Goal: Task Accomplishment & Management: Use online tool/utility

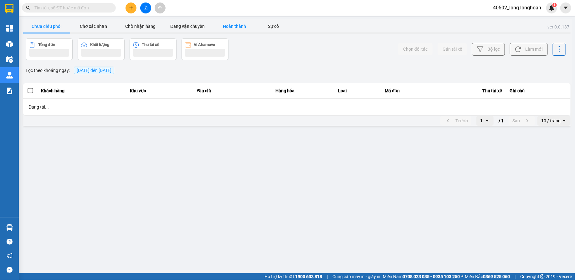
click at [240, 20] on button "Hoàn thành" at bounding box center [234, 26] width 47 height 13
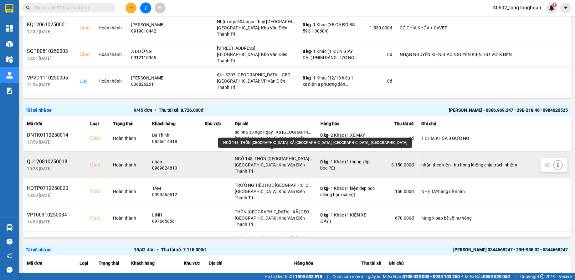
scroll to position [7, 0]
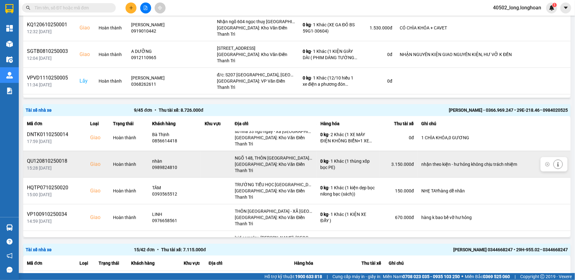
click at [55, 158] on div "QU120810250018" at bounding box center [55, 162] width 56 height 8
copy div "QU120810250018"
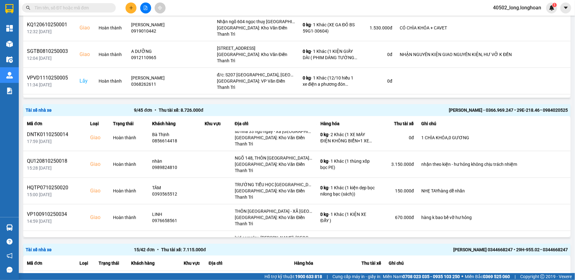
click at [71, 2] on div "Kết quả tìm kiếm ( 0 ) Bộ lọc No Data 40502_long.longhoan 1" at bounding box center [287, 8] width 575 height 16
click at [71, 5] on input "text" at bounding box center [71, 7] width 74 height 7
paste input "QU120810250018"
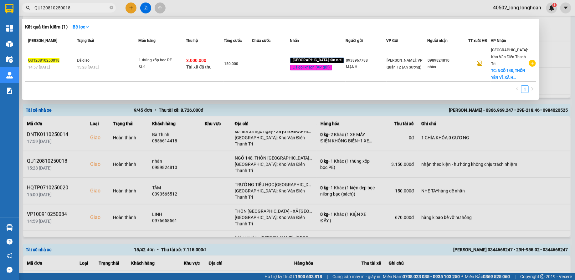
type input "QU120810250018"
click at [313, 169] on div at bounding box center [287, 140] width 575 height 280
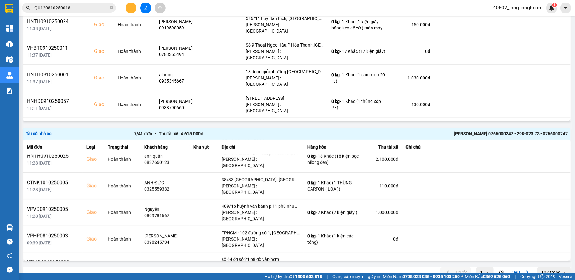
scroll to position [44, 0]
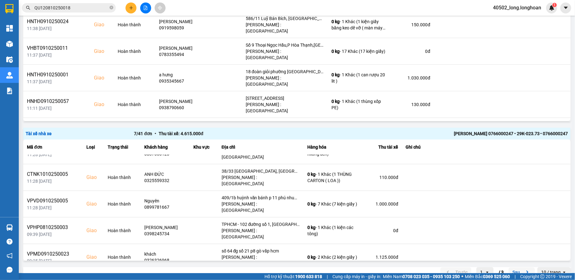
click at [521, 268] on button "Sau" at bounding box center [522, 272] width 26 height 9
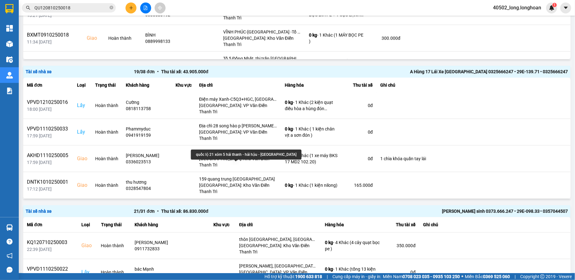
scroll to position [175, 0]
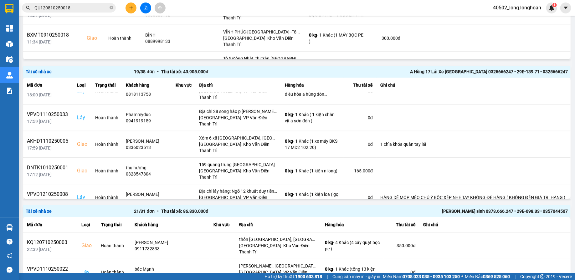
click at [54, 217] on div "VP100810250030" at bounding box center [48, 221] width 43 height 8
click at [49, 217] on div "VP100810250030" at bounding box center [48, 221] width 43 height 8
copy div "VP100810250030"
click at [77, 4] on input "QU120810250018" at bounding box center [71, 7] width 74 height 7
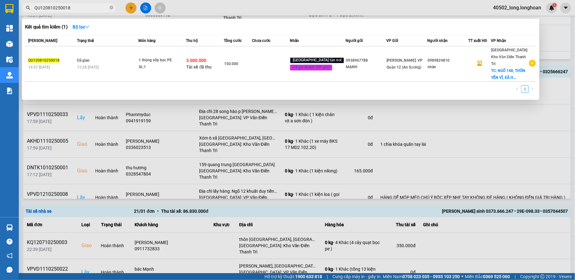
click at [77, 4] on input "QU120810250018" at bounding box center [71, 7] width 74 height 7
paste input "VP100810250030"
click at [235, 105] on div at bounding box center [287, 140] width 575 height 280
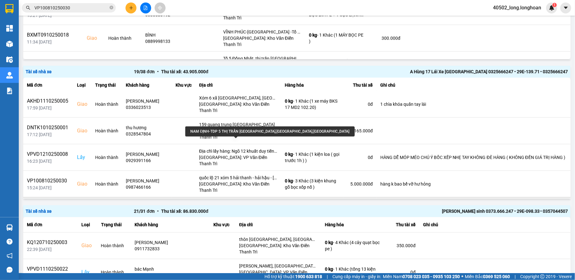
scroll to position [229, 0]
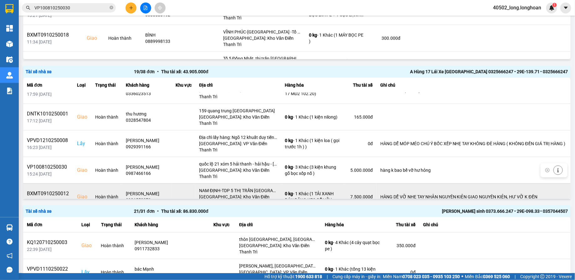
click at [44, 190] on div "BXMT0910250012" at bounding box center [48, 194] width 43 height 8
copy div "BXMT0910250012"
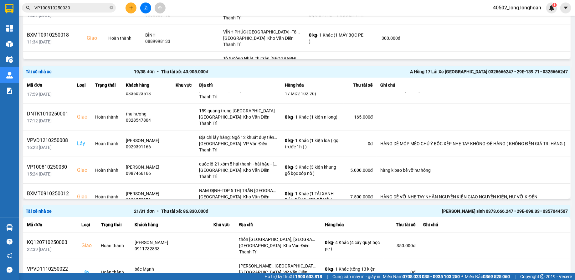
click at [79, 9] on input "VP100810250030" at bounding box center [71, 7] width 74 height 7
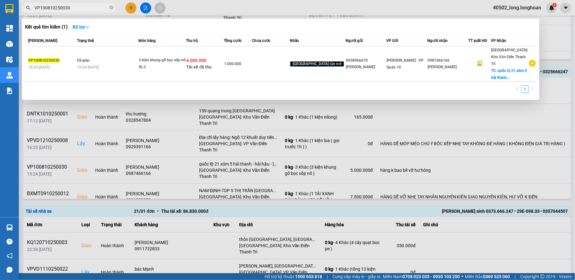
click at [79, 9] on input "VP100810250030" at bounding box center [71, 7] width 74 height 7
paste input "BXMT0910250012"
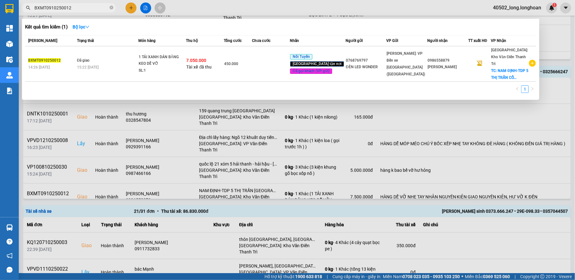
click at [214, 118] on div at bounding box center [287, 140] width 575 height 280
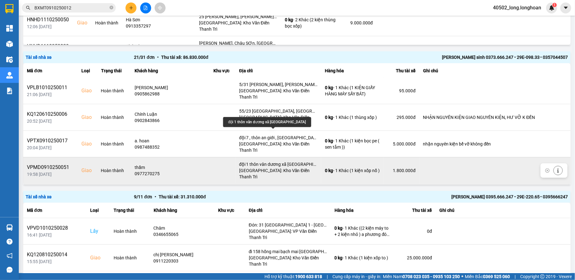
scroll to position [95, 0]
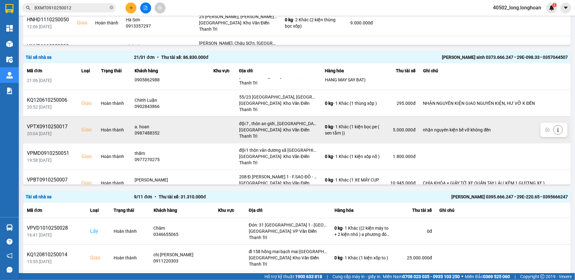
click at [58, 123] on div "VPTX0910250017" at bounding box center [50, 127] width 47 height 8
copy div "VPTX0910250017"
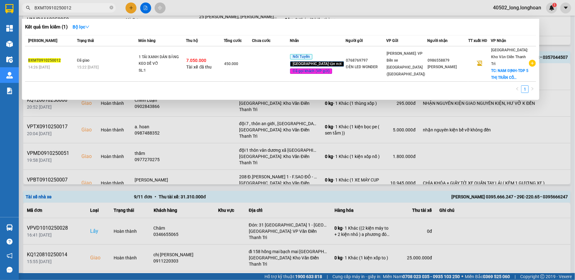
click at [76, 3] on span "BXMT0910250012" at bounding box center [69, 7] width 94 height 9
click at [72, 7] on input "BXMT0910250012" at bounding box center [71, 7] width 74 height 7
paste input "VPTX0910250017"
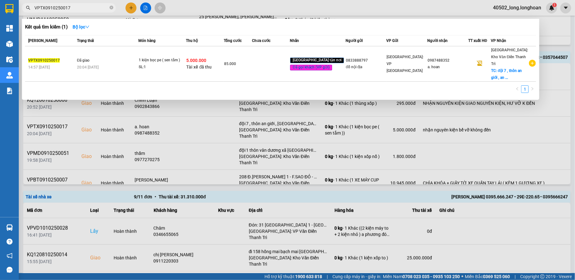
type input "VPTX0910250017"
click at [247, 118] on div at bounding box center [287, 140] width 575 height 280
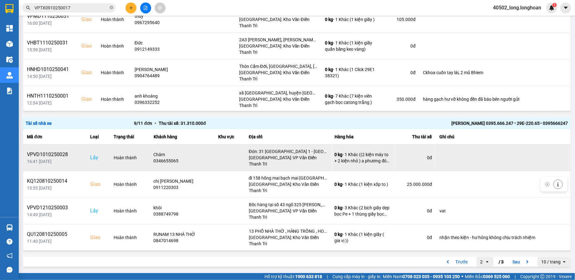
scroll to position [87, 0]
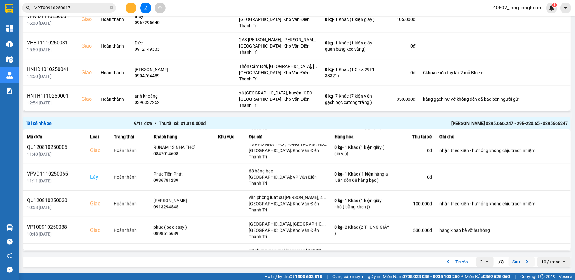
click at [519, 263] on button "Sau" at bounding box center [522, 261] width 26 height 9
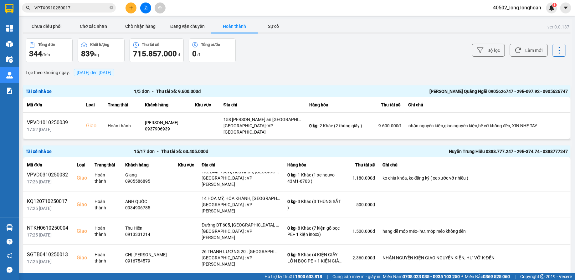
scroll to position [0, 0]
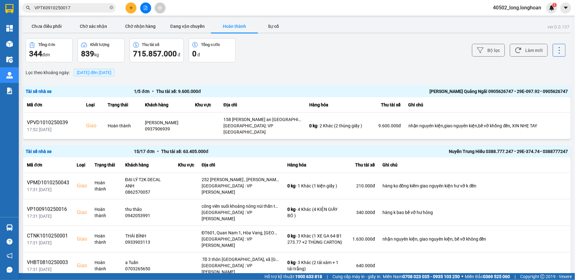
click at [105, 75] on span "12/10/2025 đến 12/10/2025" at bounding box center [94, 73] width 40 height 8
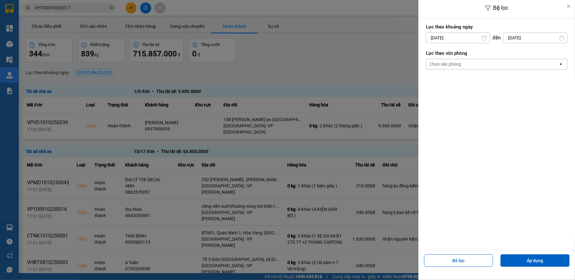
click at [288, 45] on div at bounding box center [287, 140] width 575 height 280
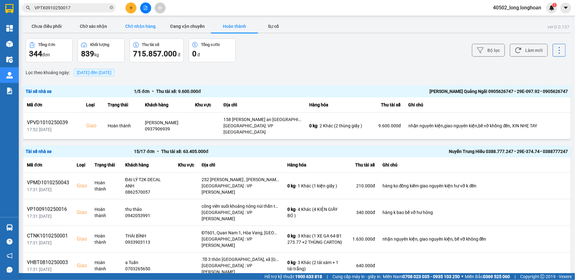
click at [140, 28] on button "Chờ nhận hàng" at bounding box center [140, 26] width 47 height 13
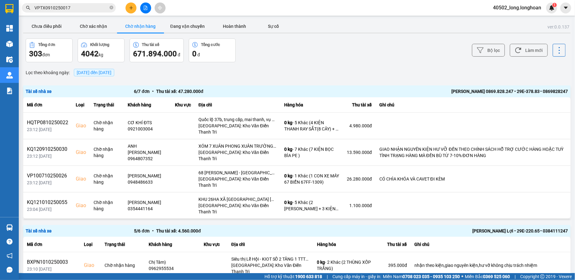
click at [104, 71] on span "12/10/2025 đến 12/10/2025" at bounding box center [94, 72] width 35 height 5
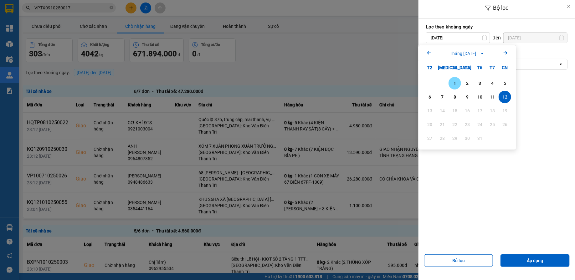
click at [454, 81] on div "1" at bounding box center [455, 84] width 9 height 8
type input "[DATE]"
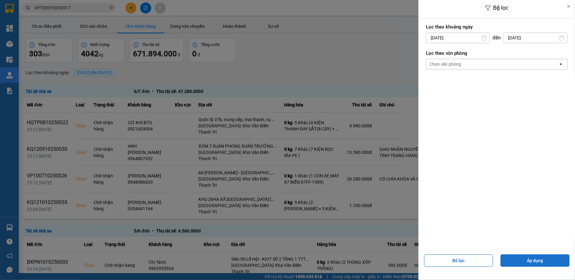
click at [529, 259] on button "Áp dụng" at bounding box center [535, 261] width 69 height 13
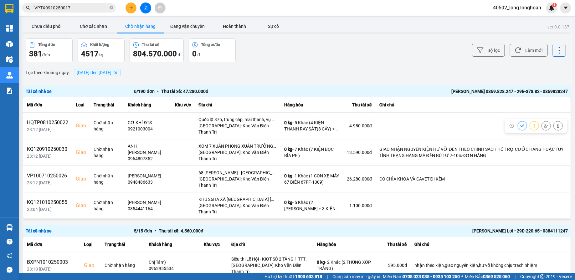
click at [304, 77] on div "Lọc theo khoảng ngày : 01/10/2025 đến 12/10/2025 Delete" at bounding box center [297, 72] width 548 height 11
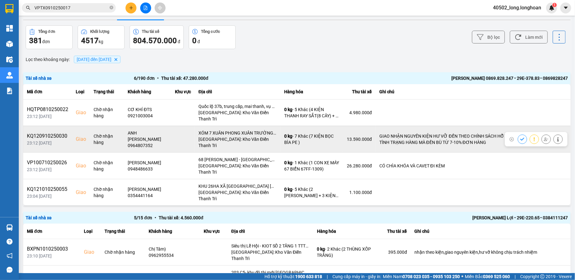
click at [55, 132] on div "KQ120910250030" at bounding box center [47, 136] width 41 height 8
copy div "KQ120910250030"
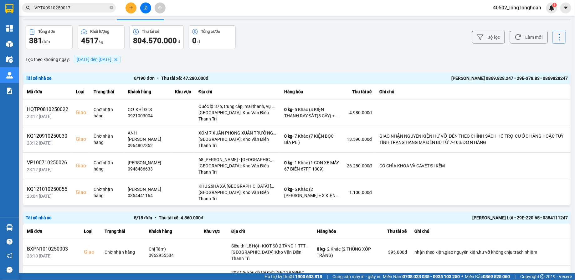
click at [87, 8] on input "VPTX0910250017" at bounding box center [71, 7] width 74 height 7
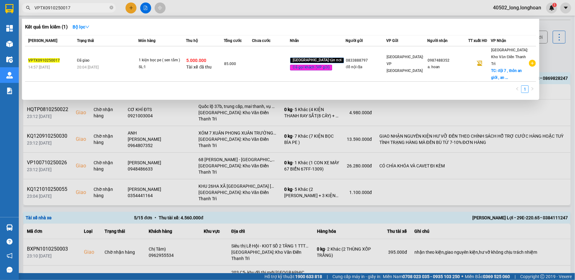
click at [87, 8] on input "VPTX0910250017" at bounding box center [71, 7] width 74 height 7
paste input "KQ120910250030"
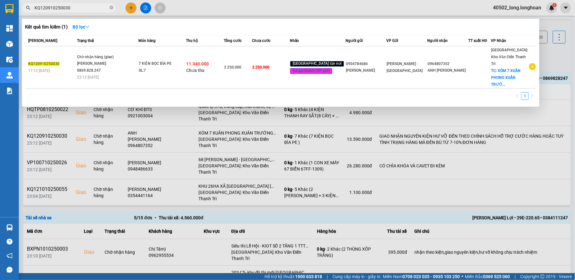
click at [211, 121] on div at bounding box center [287, 140] width 575 height 280
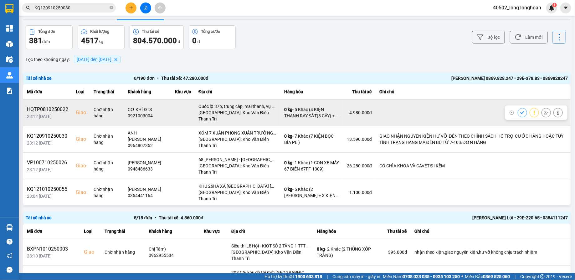
click at [55, 108] on div "HQTP0810250022" at bounding box center [47, 110] width 41 height 8
copy div "HQTP0810250022"
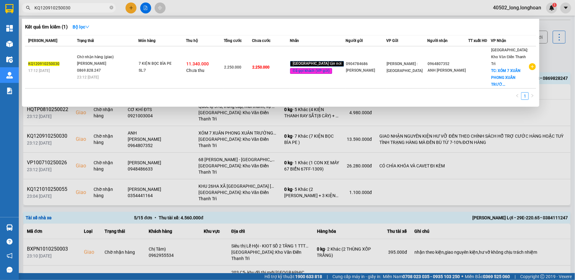
click at [65, 7] on input "KQ120910250030" at bounding box center [71, 7] width 74 height 7
paste input "HQTP0810250022"
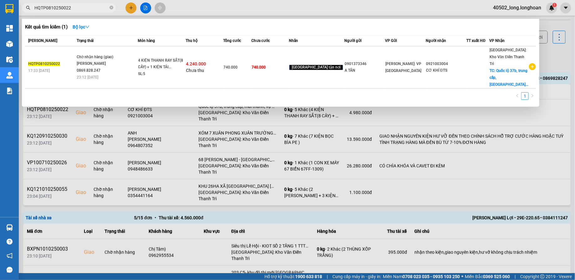
click at [225, 152] on div at bounding box center [287, 140] width 575 height 280
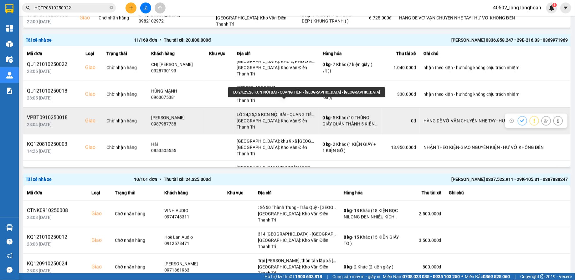
scroll to position [10, 0]
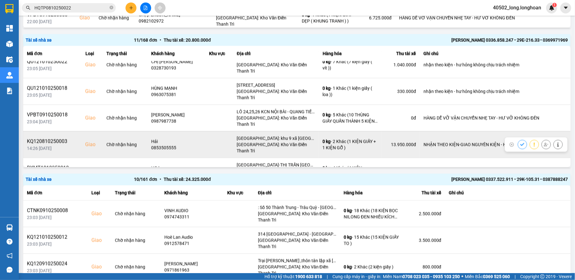
click at [58, 138] on div "KQ120810250003" at bounding box center [52, 142] width 51 height 8
copy div "KQ120810250003"
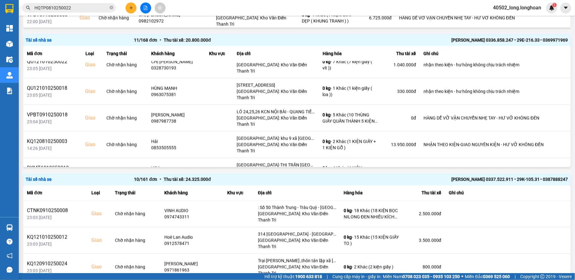
click at [80, 9] on input "HQTP0810250022" at bounding box center [71, 7] width 74 height 7
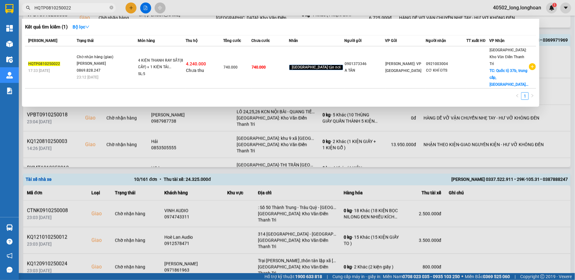
click at [80, 9] on input "HQTP0810250022" at bounding box center [71, 7] width 74 height 7
paste input "KQ120810250003"
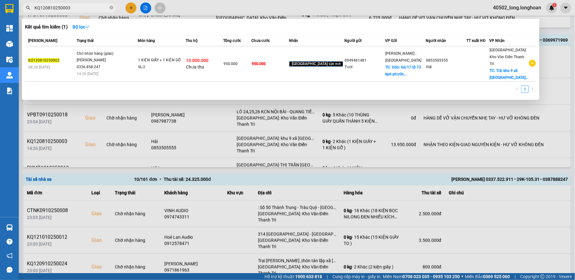
click at [229, 123] on div at bounding box center [287, 140] width 575 height 280
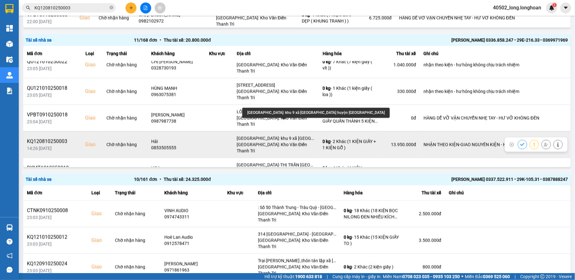
click at [279, 135] on div "Trả: khu 9 xã tân phú huyện tân sơn phú thọ" at bounding box center [276, 138] width 78 height 6
copy div "Trả: khu 9 xã tân phú huyện tân sơn phú thọ"
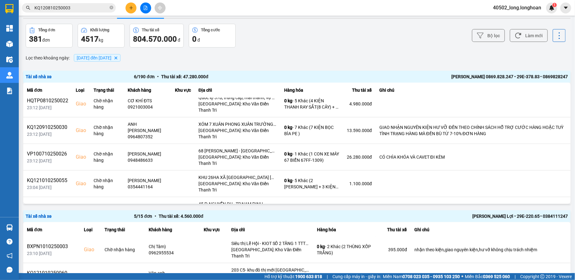
scroll to position [0, 0]
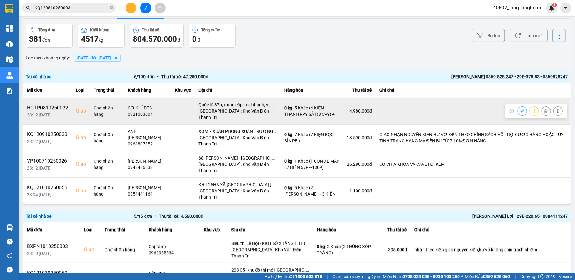
click at [57, 105] on div "HQTP0810250022" at bounding box center [47, 108] width 41 height 8
copy div "HQTP0810250022"
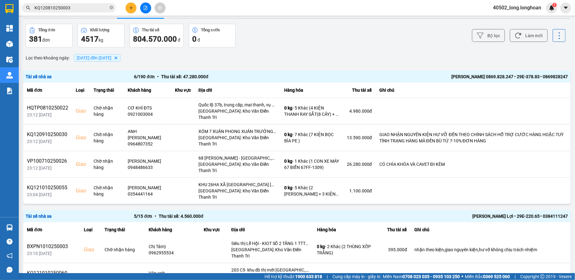
click at [85, 8] on input "KQ120810250003" at bounding box center [71, 7] width 74 height 7
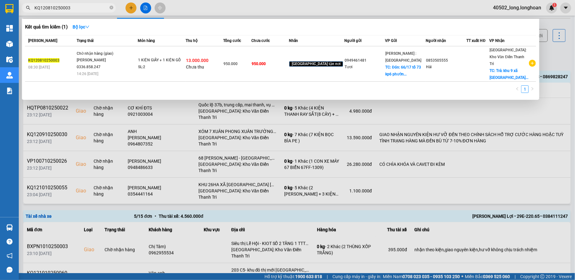
click at [85, 8] on input "KQ120810250003" at bounding box center [71, 7] width 74 height 7
paste input "HQTP0810250022"
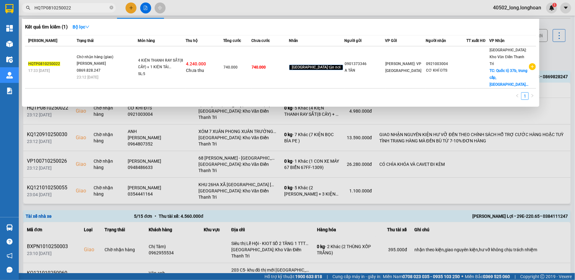
click at [231, 107] on div at bounding box center [287, 140] width 575 height 280
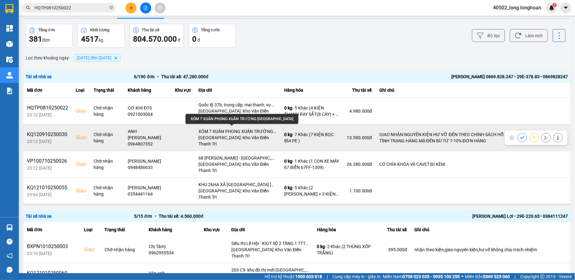
click at [219, 128] on div "XÓM 7 XUÂN PHONG XUÂN TRƯỜNG NAM ĐỊNH" at bounding box center [238, 131] width 78 height 6
click at [60, 125] on td "KQ120910250030 23:12 12/10" at bounding box center [47, 137] width 49 height 27
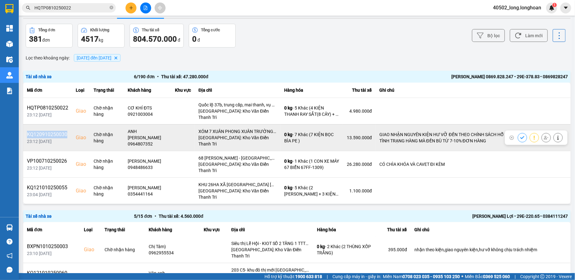
click at [60, 125] on td "KQ120910250030 23:12 12/10" at bounding box center [47, 137] width 49 height 27
copy div "KQ120910250030"
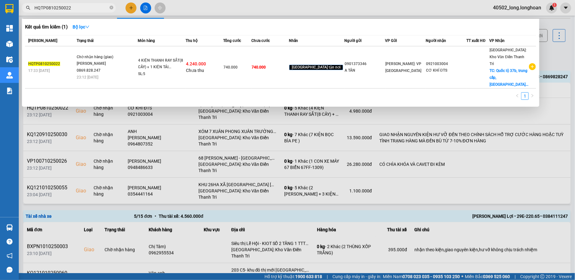
click at [60, 8] on input "HQTP0810250022" at bounding box center [71, 7] width 74 height 7
paste input "KQ120910250030"
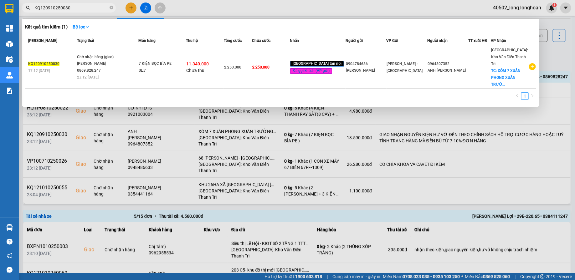
click at [284, 156] on div at bounding box center [287, 140] width 575 height 280
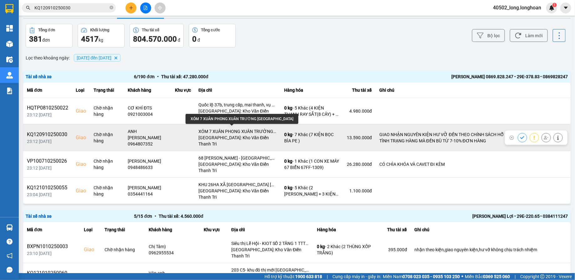
scroll to position [8, 0]
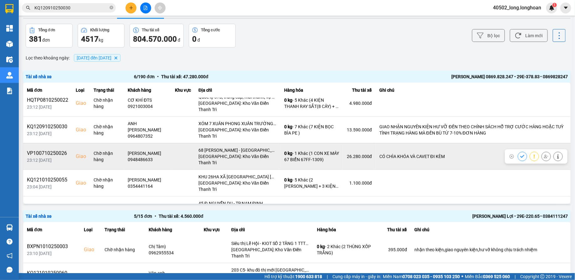
click at [56, 150] on div "VP100710250026" at bounding box center [47, 154] width 41 height 8
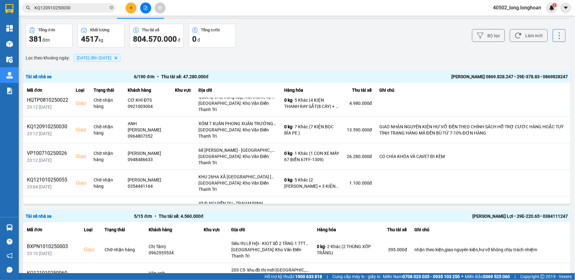
click at [84, 3] on div "Kết quả tìm kiếm ( 1 ) Bộ lọc Mã ĐH Trạng thái Món hàng Thu hộ Tổng cước Chưa c…" at bounding box center [61, 8] width 122 height 11
click at [81, 9] on input "KQ120910250030" at bounding box center [71, 7] width 74 height 7
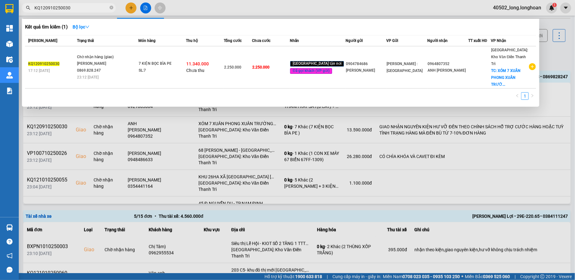
click at [81, 9] on input "KQ120910250030" at bounding box center [71, 7] width 74 height 7
paste input "VP100710250026"
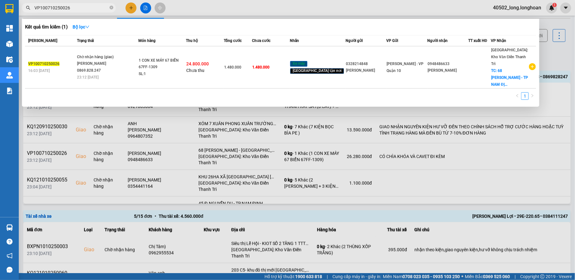
click at [262, 116] on div at bounding box center [287, 140] width 575 height 280
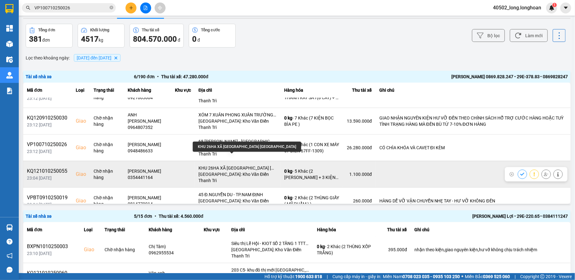
scroll to position [18, 0]
click at [65, 167] on div "KQ121010250055" at bounding box center [47, 171] width 41 height 8
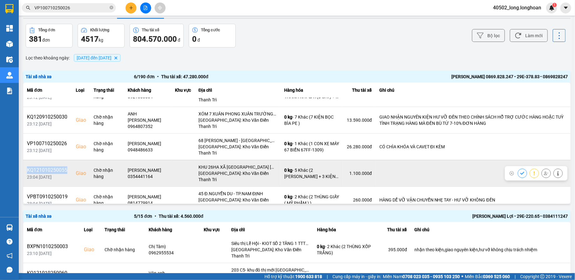
click at [65, 167] on div "KQ121010250055" at bounding box center [47, 171] width 41 height 8
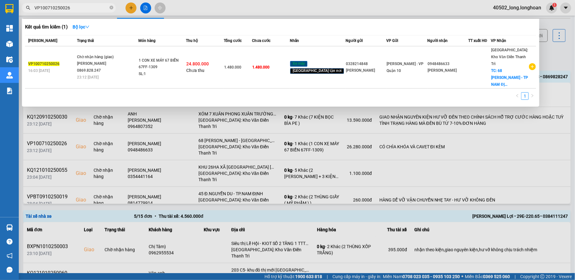
click at [101, 9] on input "VP100710250026" at bounding box center [71, 7] width 74 height 7
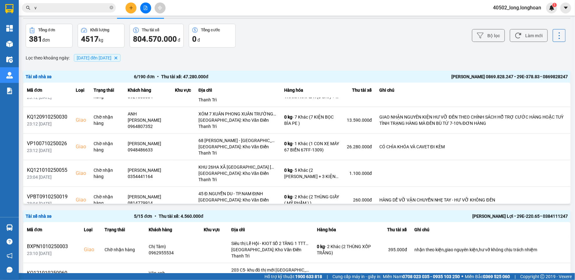
click at [85, 7] on input "v" at bounding box center [71, 7] width 74 height 7
paste input "KQ121010250055"
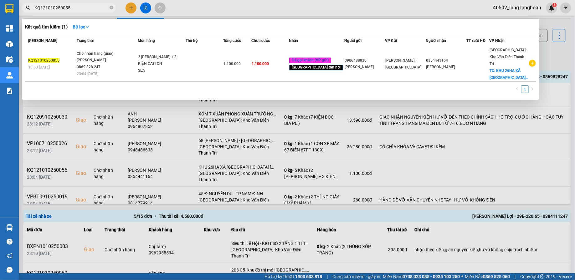
click at [259, 137] on div at bounding box center [287, 140] width 575 height 280
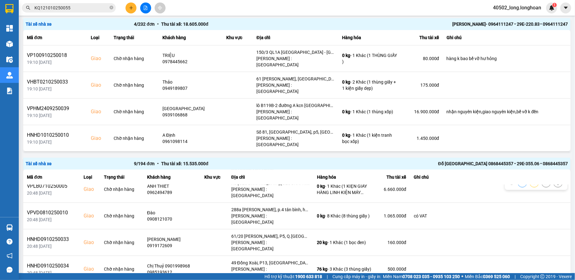
scroll to position [87, 0]
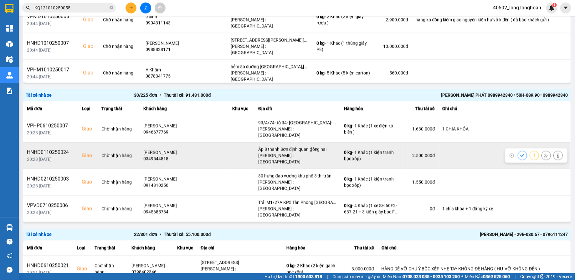
scroll to position [0, 0]
click at [46, 149] on div "HNHD0110250024" at bounding box center [50, 153] width 47 height 8
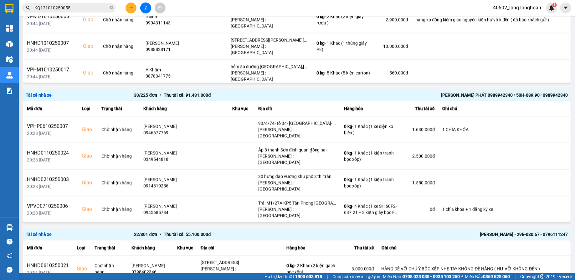
click at [74, 8] on input "KQ121010250055" at bounding box center [71, 7] width 74 height 7
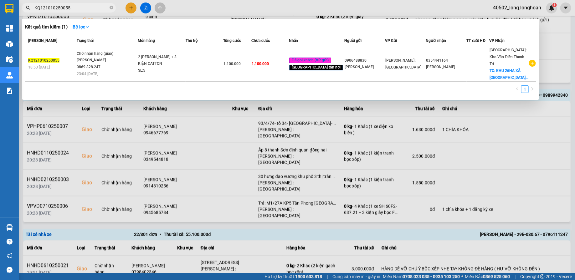
click at [74, 8] on input "KQ121010250055" at bounding box center [71, 7] width 74 height 7
paste input "HNHD0110250024"
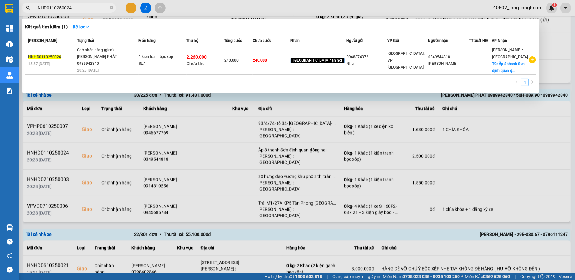
type input "HNHD0110250024"
click at [251, 162] on div at bounding box center [287, 140] width 575 height 280
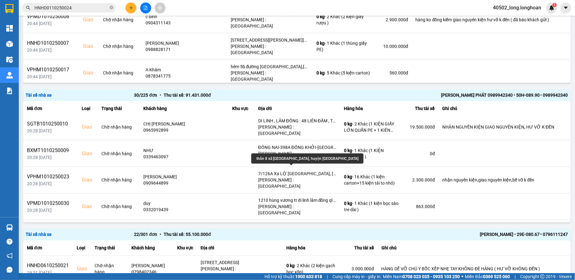
scroll to position [514, 0]
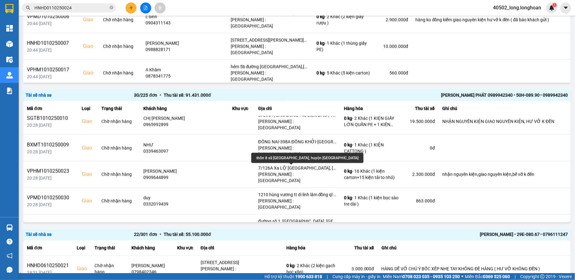
click at [302, 160] on div "thôn 8 xã mê linh, huyện lâm hà lâm đồng" at bounding box center [307, 158] width 112 height 10
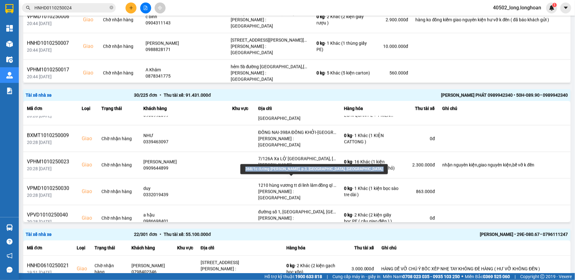
scroll to position [524, 0]
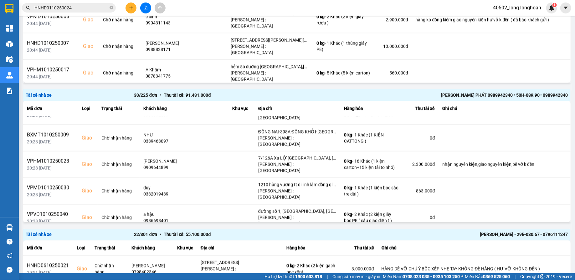
drag, startPoint x: 28, startPoint y: 158, endPoint x: 494, endPoint y: 162, distance: 466.0
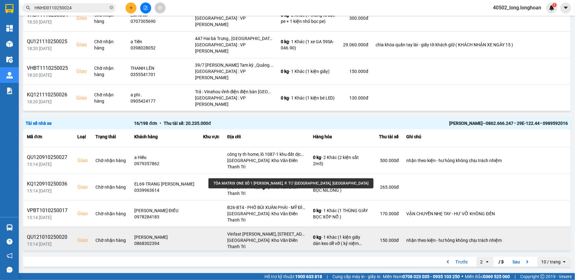
scroll to position [237, 0]
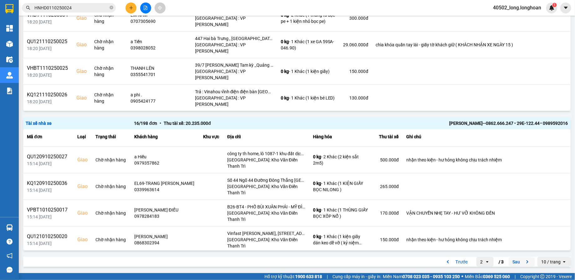
click at [515, 262] on button "Sau" at bounding box center [522, 261] width 26 height 9
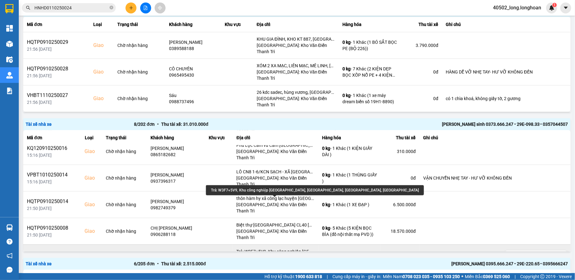
scroll to position [65, 0]
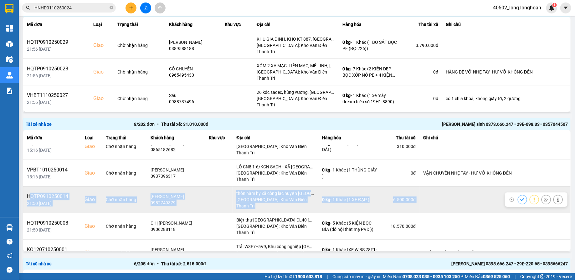
drag, startPoint x: 424, startPoint y: 163, endPoint x: 30, endPoint y: 155, distance: 394.0
click at [30, 186] on tr "HQTP0910250014 21:50 11/10 Giao Chờ nhận hàng NGUYỄN VĂN TÌNH 0982749379 thôn h…" at bounding box center [297, 199] width 548 height 27
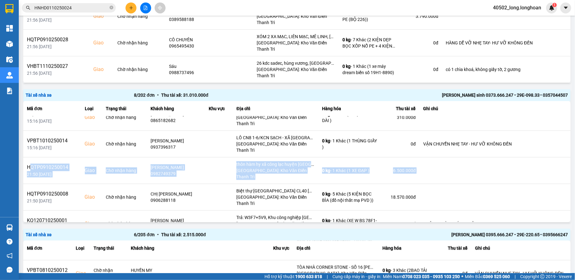
scroll to position [0, 0]
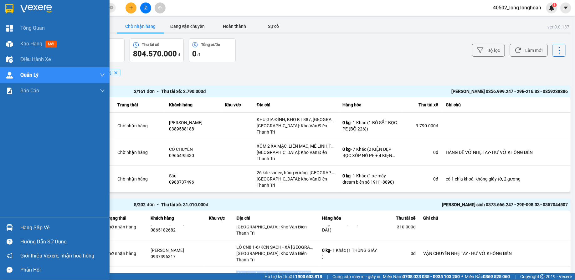
click at [12, 11] on img at bounding box center [9, 8] width 8 height 9
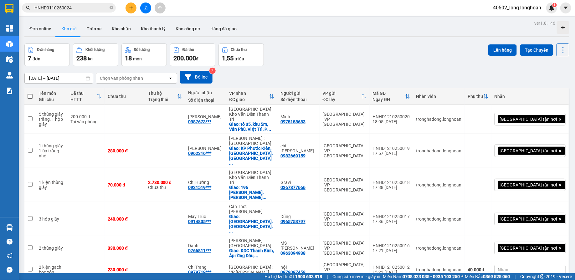
click at [151, 5] on div at bounding box center [145, 8] width 47 height 11
click at [149, 5] on button at bounding box center [145, 8] width 11 height 11
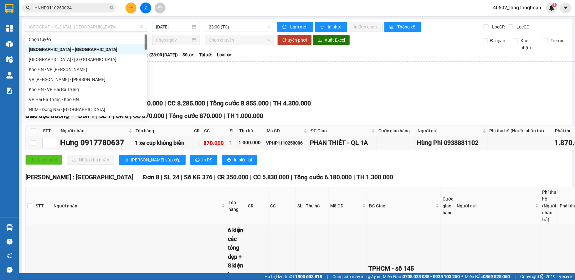
click at [123, 22] on span "Hải Phòng - Hà Nội" at bounding box center [86, 26] width 115 height 9
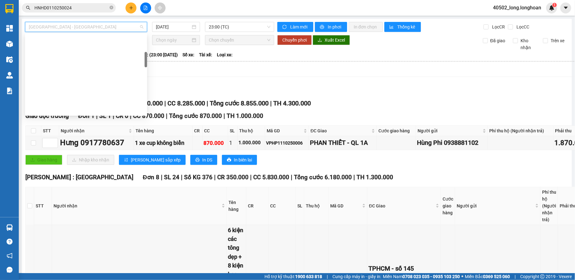
scroll to position [441, 0]
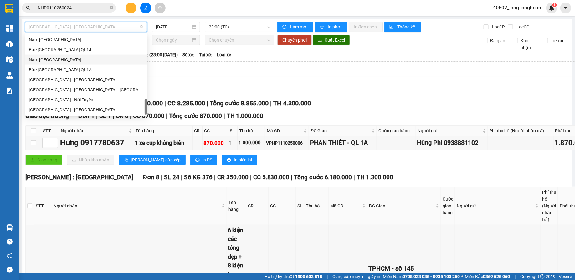
click at [96, 64] on div "Nam [GEOGRAPHIC_DATA]" at bounding box center [86, 60] width 122 height 10
type input "[DATE]"
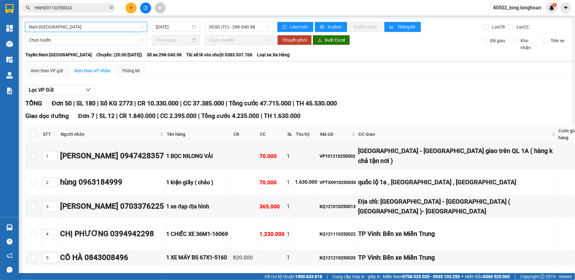
click at [256, 26] on span "20:00 (TC) - 29K-040.98" at bounding box center [240, 26] width 62 height 9
click at [276, 63] on th at bounding box center [406, 62] width 763 height 6
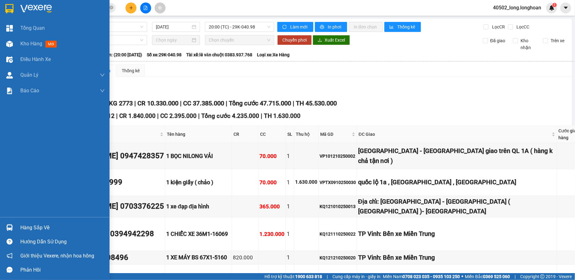
click at [14, 13] on div at bounding box center [9, 8] width 11 height 11
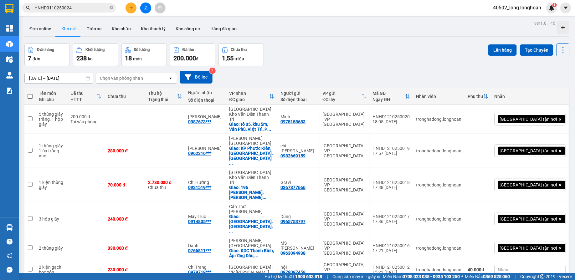
click at [196, 70] on div "13/09/2025 – 12/10/2025 Press the down arrow key to interact with the calendar …" at bounding box center [296, 77] width 545 height 22
click at [196, 77] on button "Bộ lọc" at bounding box center [196, 77] width 33 height 13
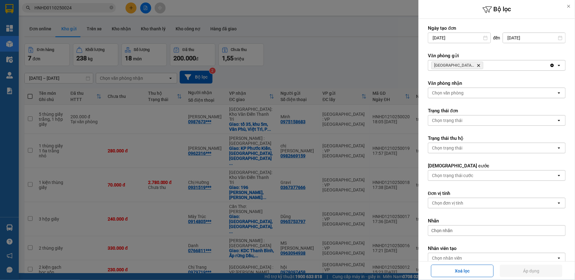
click at [393, 71] on div at bounding box center [287, 140] width 575 height 280
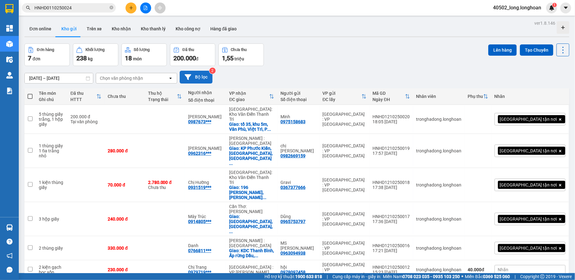
click at [194, 79] on button "Bộ lọc" at bounding box center [196, 77] width 33 height 13
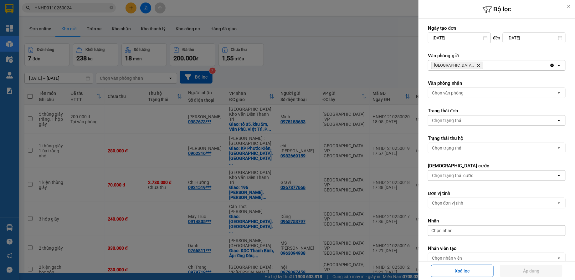
click at [504, 69] on div "Hà Nội : VP Hà Đông Delete" at bounding box center [488, 65] width 121 height 10
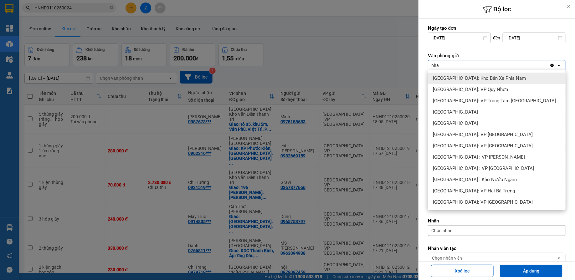
type input "nha"
click at [466, 82] on div "[GEOGRAPHIC_DATA]: Kho Bến Xe Phía Nam" at bounding box center [497, 78] width 138 height 11
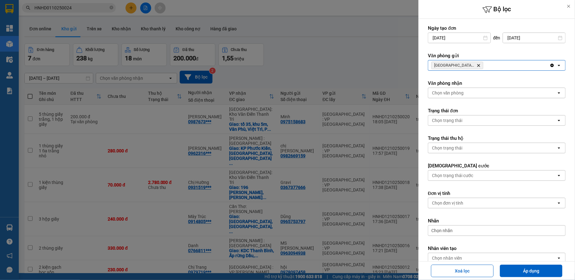
click at [494, 67] on div "Nha Trang: Kho Bến Xe Phía Nam Delete" at bounding box center [488, 65] width 121 height 10
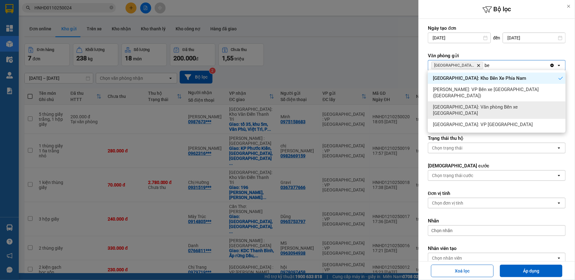
type input "b"
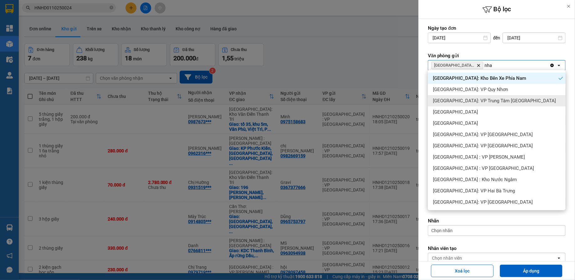
type input "nha"
click at [478, 103] on span "[GEOGRAPHIC_DATA]: VP Trung Tâm [GEOGRAPHIC_DATA]" at bounding box center [494, 101] width 123 height 6
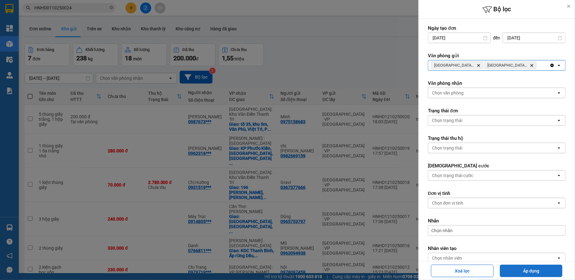
click at [544, 268] on button "Áp dụng" at bounding box center [531, 271] width 63 height 13
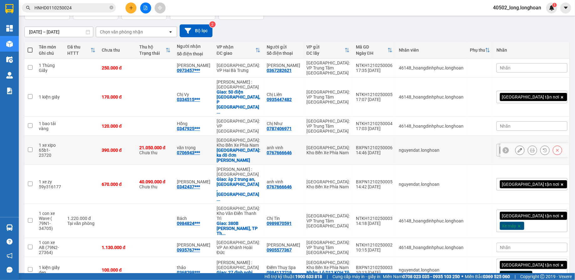
scroll to position [39, 0]
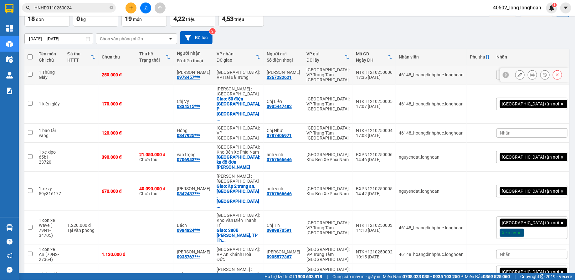
click at [261, 70] on div "[GEOGRAPHIC_DATA]: VP Hai Bà Trưng" at bounding box center [239, 75] width 44 height 10
checkbox input "true"
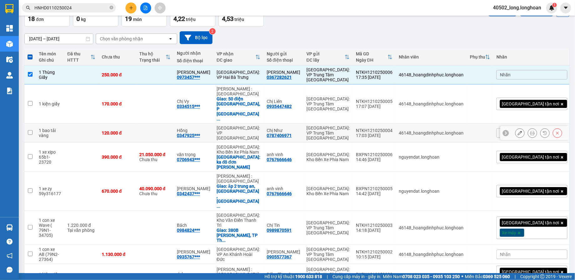
click at [261, 126] on div "[GEOGRAPHIC_DATA]: VP [GEOGRAPHIC_DATA]" at bounding box center [239, 133] width 44 height 15
checkbox input "true"
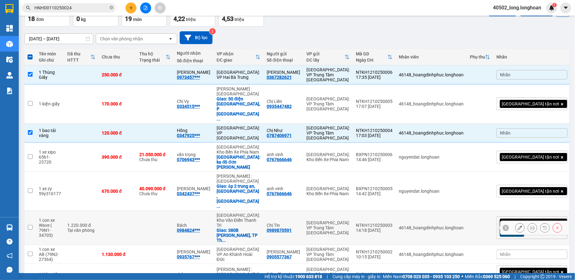
click at [261, 213] on div "[GEOGRAPHIC_DATA]: Kho Văn Điển Thanh Trì" at bounding box center [239, 220] width 44 height 15
checkbox input "true"
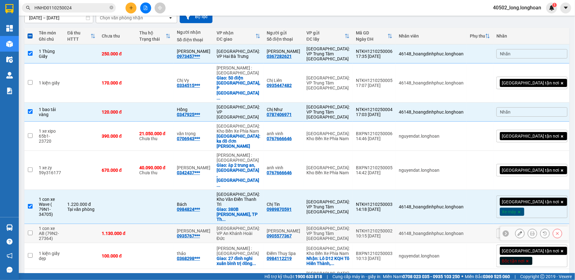
click at [261, 226] on div "[GEOGRAPHIC_DATA]: VP An Khánh Hoài Đức" at bounding box center [239, 233] width 44 height 15
checkbox input "true"
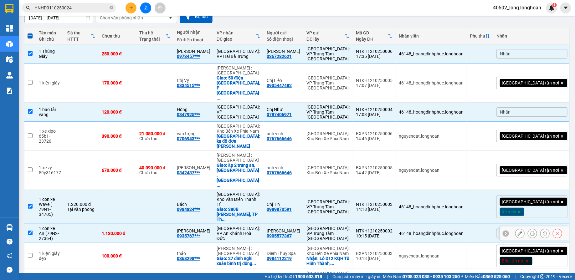
scroll to position [75, 0]
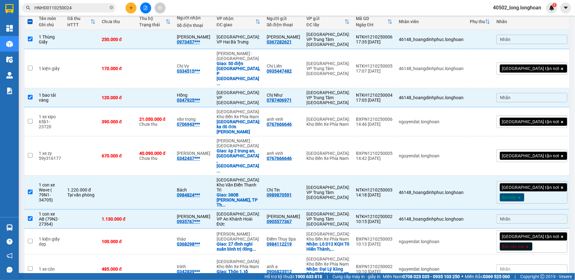
checkbox input "true"
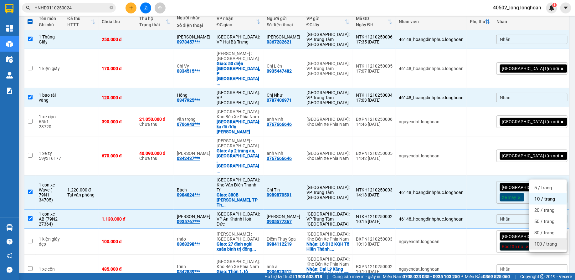
click at [555, 248] on div "100 / trang" at bounding box center [549, 244] width 38 height 11
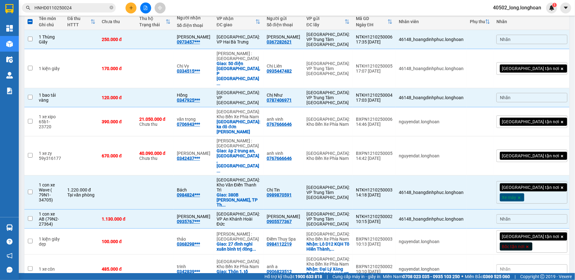
checkbox input "false"
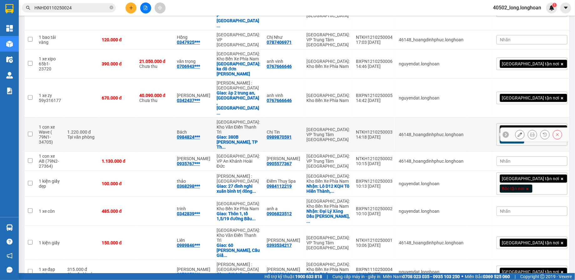
scroll to position [248, 0]
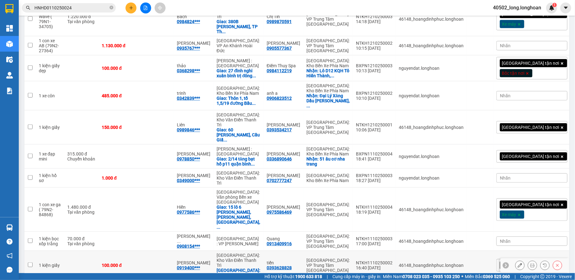
click at [261, 268] on div "Giao: 780 phố minh khai, Vĩnh Tuy , H ..." at bounding box center [239, 273] width 44 height 10
checkbox input "true"
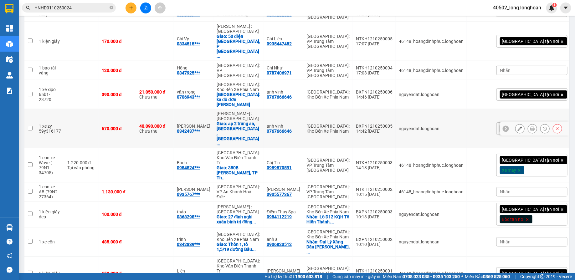
scroll to position [0, 0]
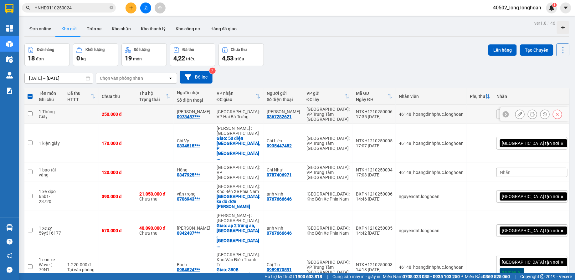
click at [261, 110] on div "[GEOGRAPHIC_DATA]: VP Hai Bà Trưng" at bounding box center [239, 114] width 44 height 10
checkbox input "true"
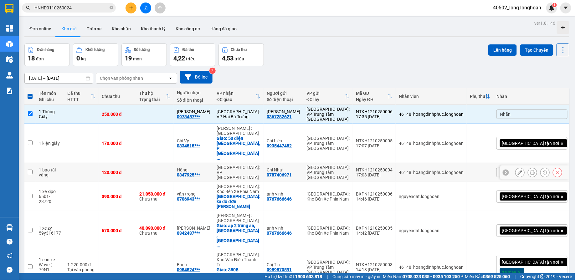
click at [264, 163] on td "[GEOGRAPHIC_DATA]: VP [GEOGRAPHIC_DATA]" at bounding box center [239, 172] width 50 height 19
checkbox input "true"
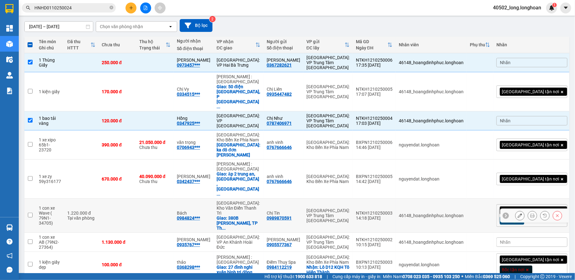
click at [261, 216] on div "Giao: 380B Phan Đình Phùng, TP Th ..." at bounding box center [239, 223] width 44 height 15
checkbox input "true"
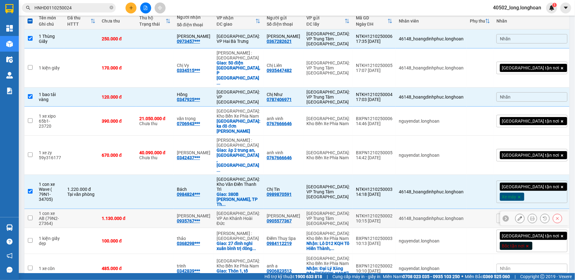
click at [261, 211] on div "[GEOGRAPHIC_DATA]: VP An Khánh Hoài Đức" at bounding box center [239, 218] width 44 height 15
checkbox input "true"
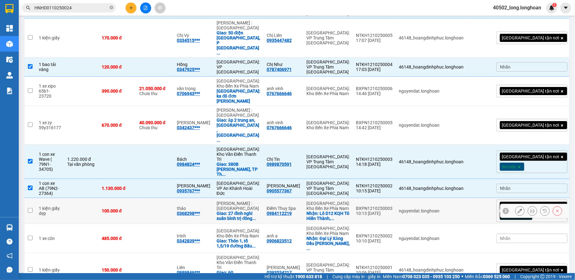
scroll to position [127, 0]
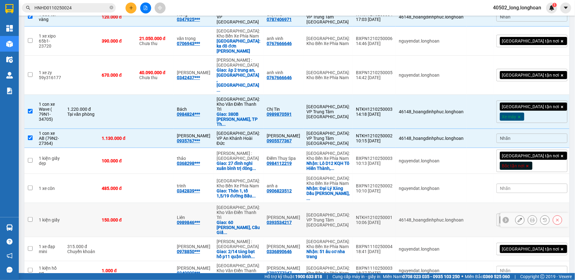
click at [261, 220] on div "Giao: 60 Trương Công Giai, Cầu Giấ ..." at bounding box center [239, 227] width 44 height 15
checkbox input "true"
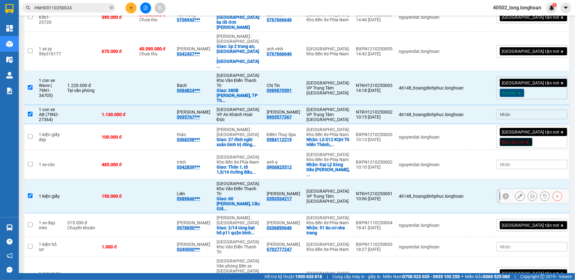
scroll to position [183, 0]
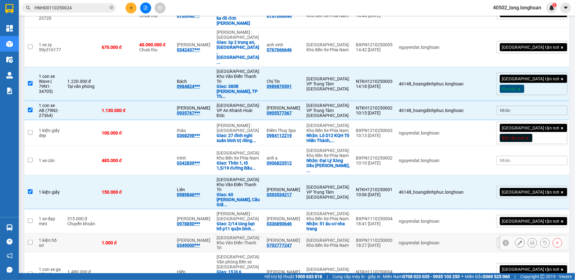
click at [261, 235] on div "[GEOGRAPHIC_DATA]: Kho Văn Điển Thanh Trì" at bounding box center [239, 242] width 44 height 15
checkbox input "true"
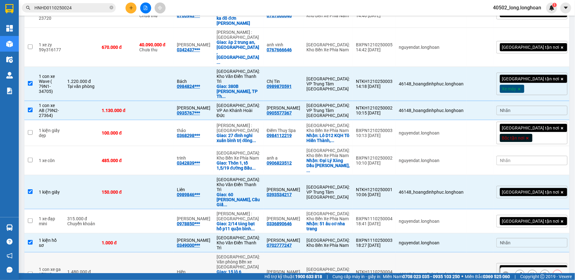
click at [261, 255] on div "[GEOGRAPHIC_DATA]: Văn phòng Bến xe [GEOGRAPHIC_DATA]" at bounding box center [239, 262] width 44 height 15
checkbox input "true"
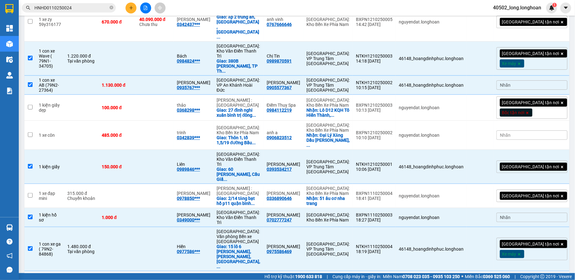
click at [261, 276] on div "[GEOGRAPHIC_DATA] : VP [PERSON_NAME]" at bounding box center [239, 281] width 44 height 10
checkbox input "true"
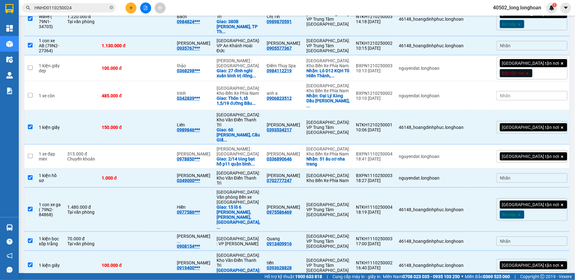
scroll to position [0, 0]
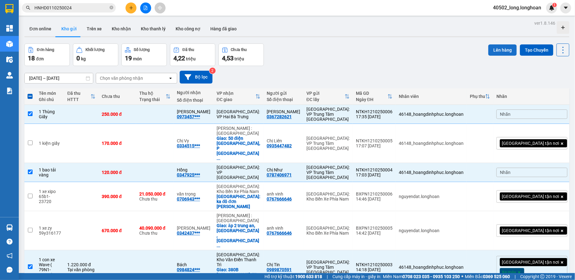
click at [505, 52] on button "Lên hàng" at bounding box center [502, 49] width 28 height 11
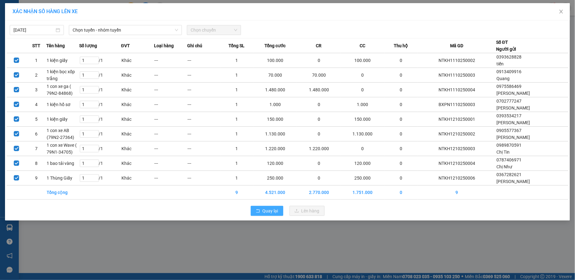
click at [258, 212] on span "rollback" at bounding box center [258, 211] width 4 height 5
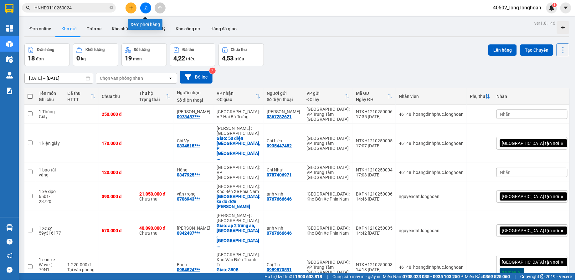
click at [148, 11] on button at bounding box center [145, 8] width 11 height 11
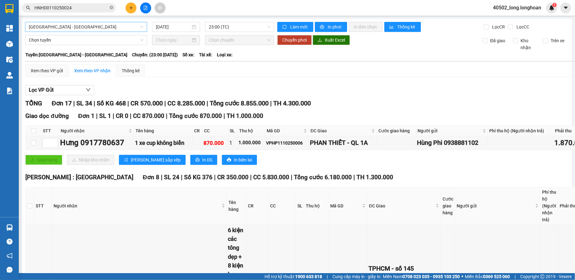
click at [128, 27] on span "Hải Phòng - Hà Nội" at bounding box center [86, 26] width 115 height 9
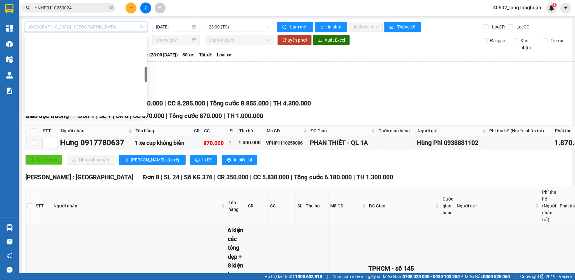
scroll to position [441, 0]
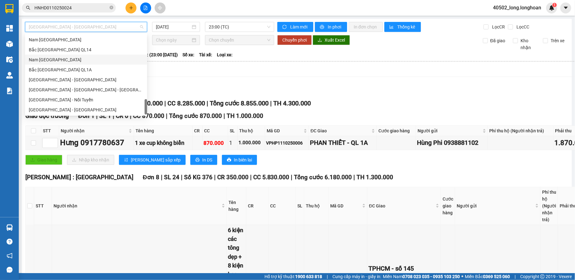
click at [83, 63] on div "Nam [GEOGRAPHIC_DATA]" at bounding box center [86, 59] width 115 height 7
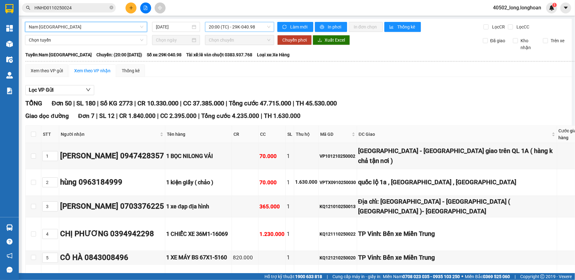
click at [232, 22] on span "20:00 (TC) - 29K-040.98" at bounding box center [240, 26] width 62 height 9
click at [178, 24] on input "[DATE]" at bounding box center [173, 26] width 35 height 7
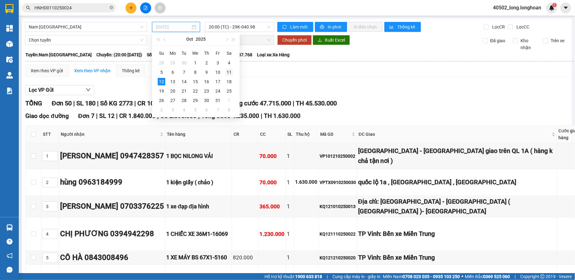
click at [229, 70] on div "11" at bounding box center [229, 73] width 8 height 8
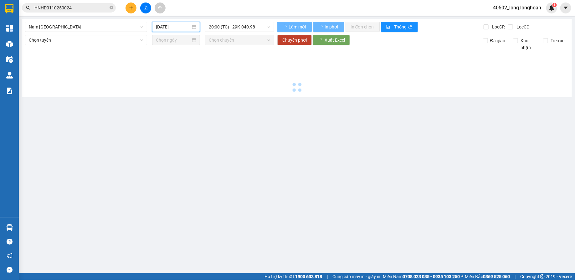
type input "[DATE]"
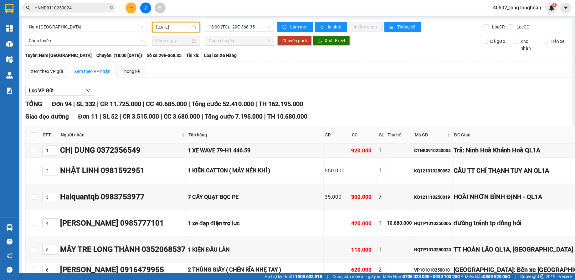
click at [231, 26] on span "18:00 (TC) - 29E-368.35" at bounding box center [240, 26] width 62 height 9
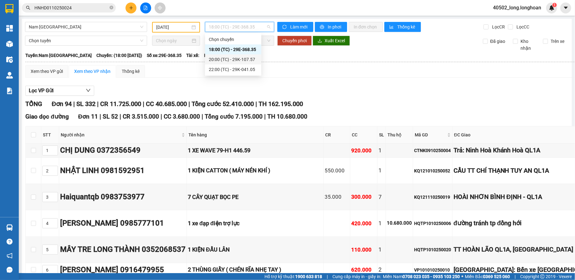
click at [232, 57] on div "20:00 (TC) - 29K-107.57" at bounding box center [233, 59] width 49 height 7
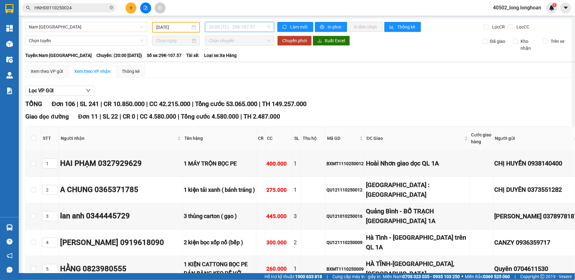
click at [238, 30] on span "20:00 (TC) - 29K-107.57" at bounding box center [240, 26] width 62 height 9
click at [240, 71] on div "22:00 (TC) - 29K-041.05" at bounding box center [233, 69] width 49 height 7
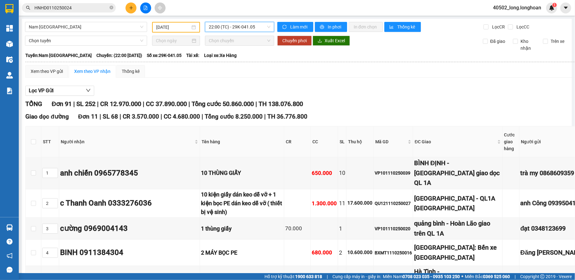
click at [234, 27] on span "22:00 (TC) - 29K-041.05" at bounding box center [240, 26] width 62 height 9
click at [231, 48] on div "18:00 (TC) - 29E-368.35" at bounding box center [233, 49] width 49 height 7
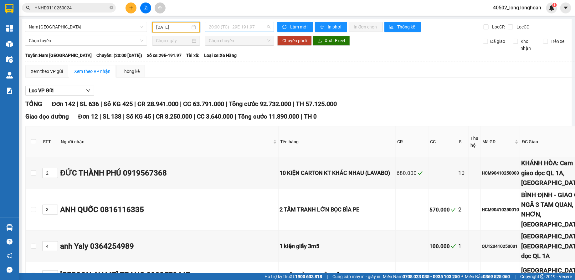
click at [225, 25] on span "20:00 (TC) - 29E-191.97" at bounding box center [240, 26] width 62 height 9
click at [177, 28] on input "[DATE]" at bounding box center [173, 27] width 34 height 7
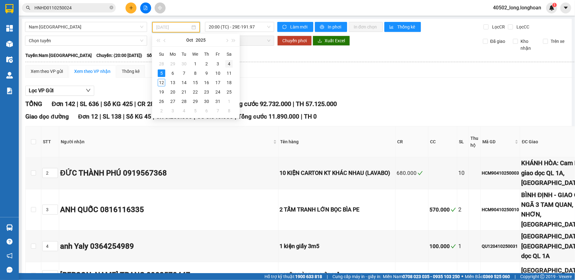
click at [230, 65] on div "4" at bounding box center [229, 64] width 8 height 8
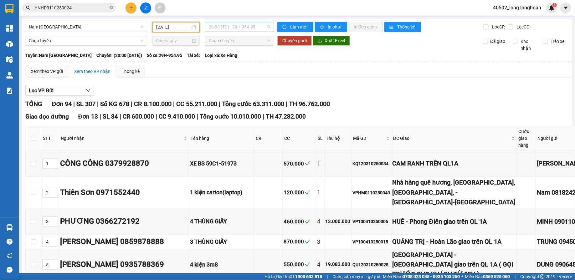
click at [240, 24] on span "20:00 (TC) - 29H-954.95" at bounding box center [240, 26] width 62 height 9
click at [179, 27] on input "[DATE]" at bounding box center [173, 27] width 34 height 7
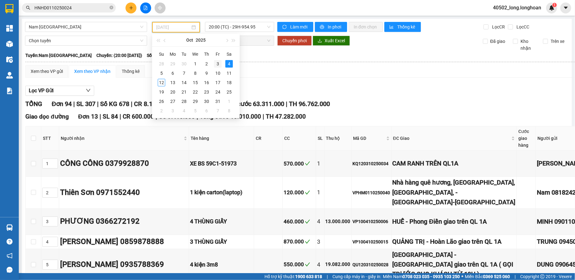
click at [218, 63] on div "3" at bounding box center [218, 64] width 8 height 8
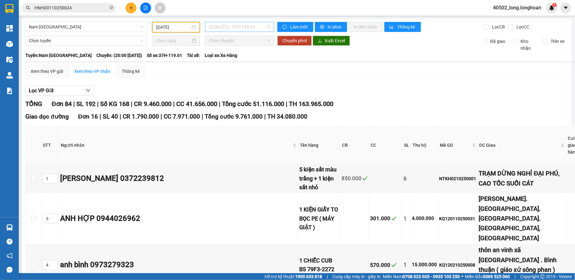
click at [232, 28] on span "20:00 (TC) - 37H-119.61" at bounding box center [240, 26] width 62 height 9
click at [238, 58] on div "22:00 (TC) - 29E-097.92" at bounding box center [233, 59] width 49 height 7
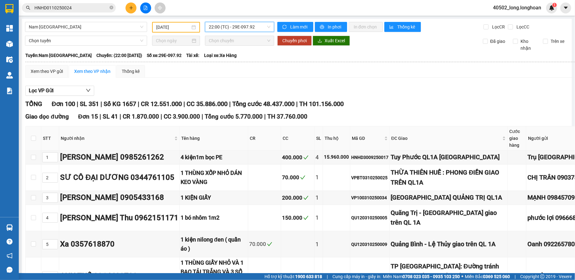
click at [187, 28] on input "[DATE]" at bounding box center [173, 27] width 34 height 7
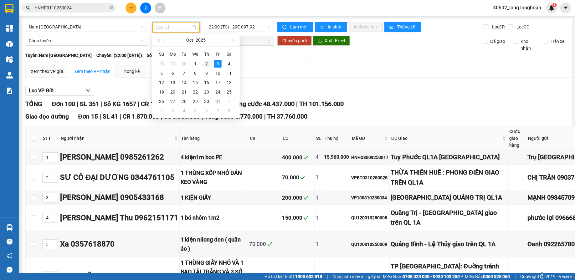
click at [206, 64] on div "2" at bounding box center [207, 64] width 8 height 8
type input "[DATE]"
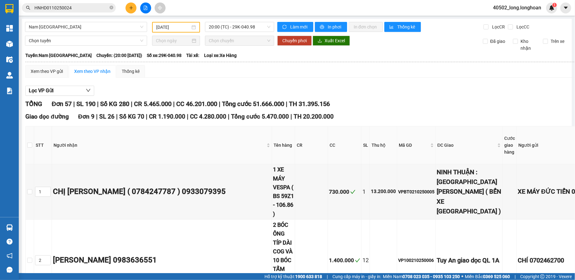
click at [233, 32] on div "20:00 (TC) - 29K-040.98" at bounding box center [240, 27] width 74 height 11
click at [242, 26] on span "20:00 (TC) - 29K-040.98" at bounding box center [240, 26] width 62 height 9
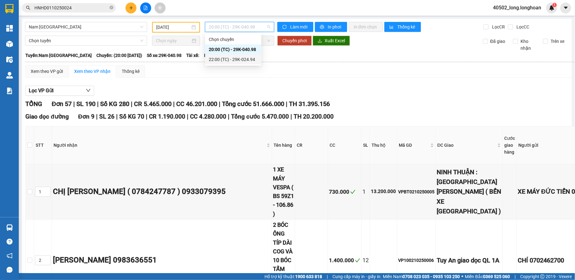
click at [242, 56] on div "22:00 (TC) - 29K-024.94" at bounding box center [233, 59] width 49 height 7
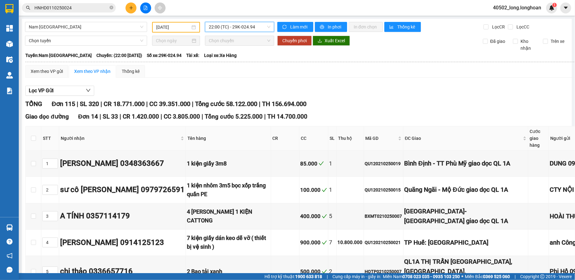
click at [250, 30] on span "22:00 (TC) - 29K-024.94" at bounding box center [240, 26] width 62 height 9
click at [126, 26] on span "Nam [GEOGRAPHIC_DATA]" at bounding box center [86, 26] width 115 height 9
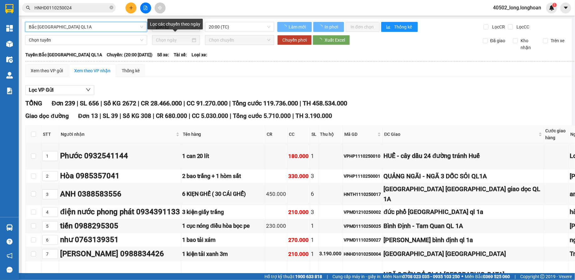
click at [241, 94] on div "Lọc VP Gửi" at bounding box center [395, 90] width 740 height 10
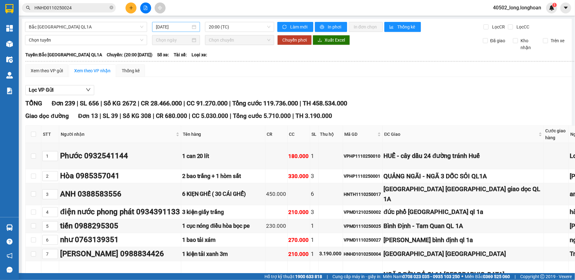
click at [184, 25] on input "[DATE]" at bounding box center [173, 26] width 35 height 7
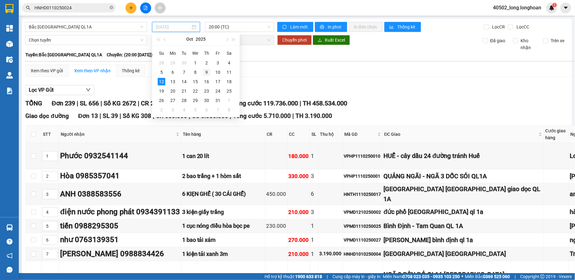
click at [204, 71] on div "9" at bounding box center [207, 73] width 8 height 8
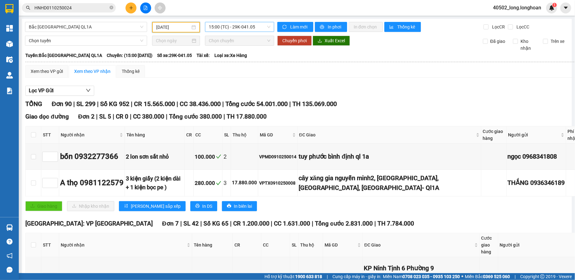
click at [235, 28] on span "15:00 (TC) - 29K-041.05" at bounding box center [240, 26] width 62 height 9
click at [233, 56] on div "23:00 (TC) - 29K-040.98" at bounding box center [233, 59] width 56 height 10
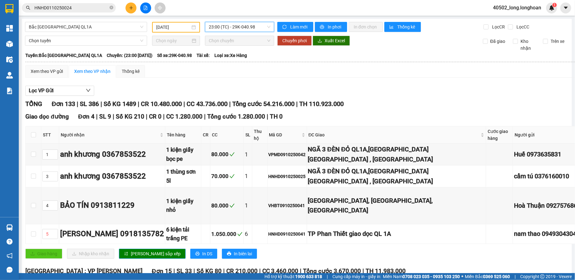
click at [177, 28] on input "[DATE]" at bounding box center [173, 27] width 34 height 7
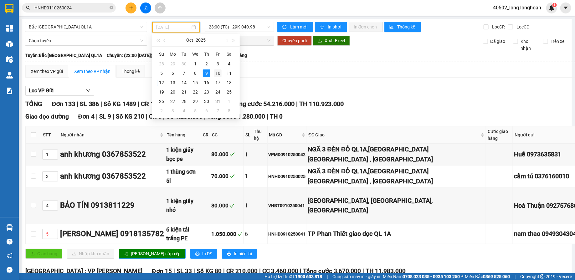
click at [218, 74] on div "10" at bounding box center [218, 74] width 8 height 8
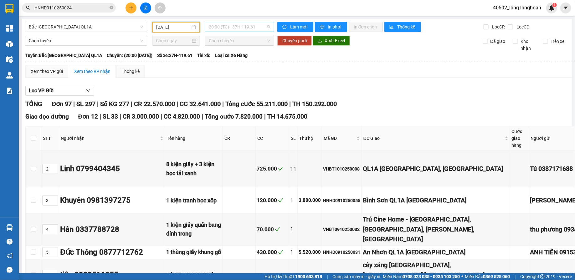
click at [235, 27] on span "20:00 (TC) - 37H-119.61" at bounding box center [240, 26] width 62 height 9
click at [237, 57] on div "23:00 (TC) - 29K-024.94" at bounding box center [233, 59] width 49 height 7
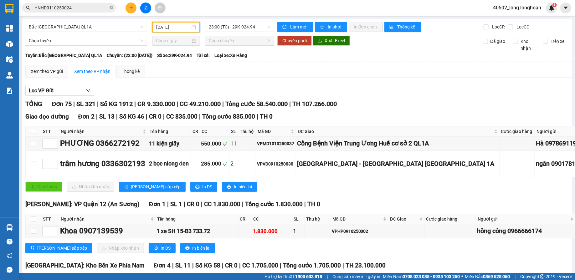
click at [174, 25] on input "[DATE]" at bounding box center [173, 27] width 34 height 7
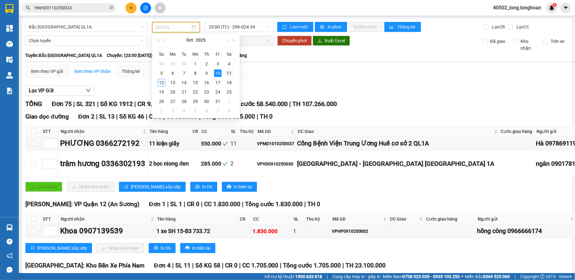
click at [229, 71] on div "11" at bounding box center [229, 74] width 8 height 8
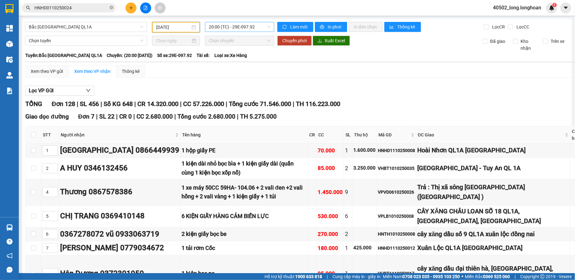
click at [232, 25] on span "20:00 (TC) - 29E-097.92" at bounding box center [240, 26] width 62 height 9
click at [235, 56] on div "23:00 (TC) - 29H-954.95" at bounding box center [233, 59] width 49 height 7
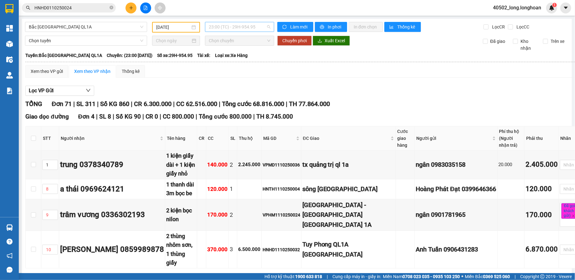
click at [225, 31] on span "23:00 (TC) - 29H-954.95" at bounding box center [240, 26] width 62 height 9
click at [183, 31] on div "[DATE]" at bounding box center [176, 27] width 48 height 11
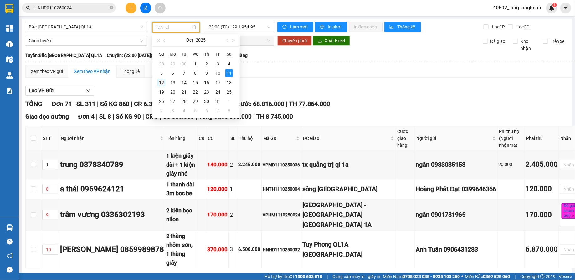
click at [160, 80] on div "12" at bounding box center [162, 83] width 8 height 8
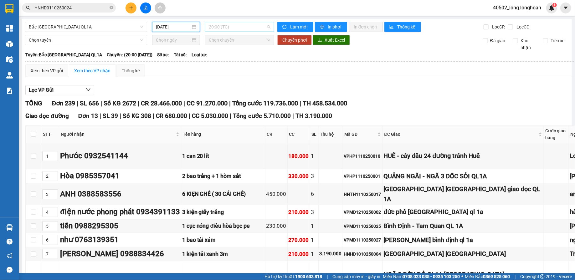
click at [239, 24] on span "20:00 (TC)" at bounding box center [240, 26] width 62 height 9
click at [169, 29] on input "[DATE]" at bounding box center [173, 26] width 35 height 7
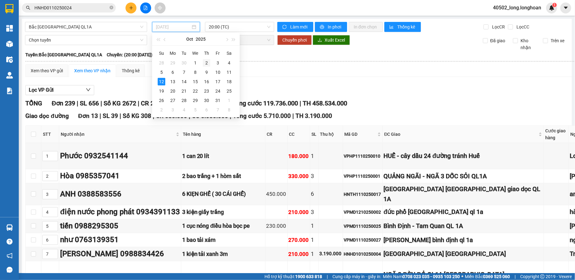
click at [209, 65] on div "2" at bounding box center [207, 63] width 8 height 8
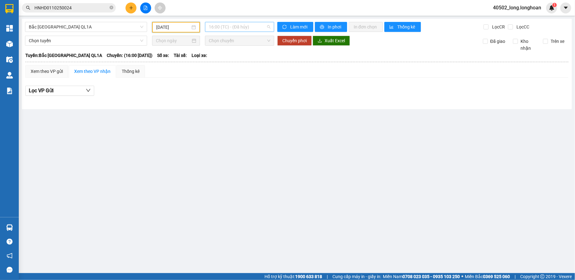
click at [235, 30] on span "16:00 (TC) - (Đã hủy)" at bounding box center [240, 26] width 62 height 9
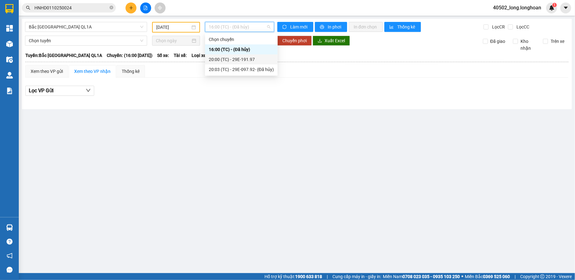
click at [237, 56] on div "20:00 (TC) - 29E-191.97" at bounding box center [241, 59] width 65 height 7
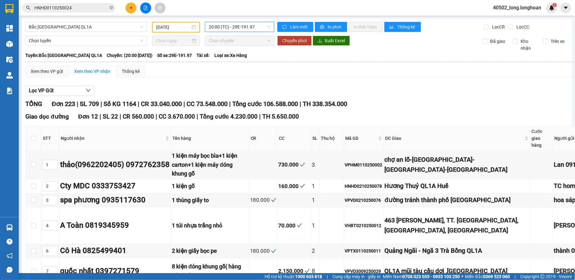
click at [183, 25] on input "[DATE]" at bounding box center [173, 27] width 34 height 7
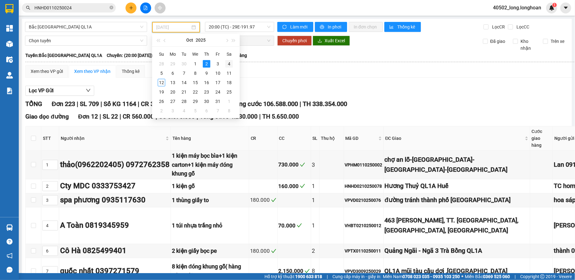
click at [224, 65] on td "4" at bounding box center [229, 63] width 11 height 9
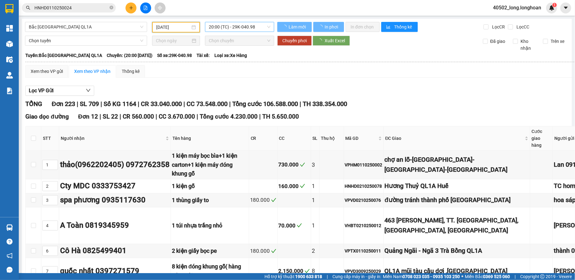
click at [257, 28] on span "20:00 (TC) - 29K-040.98" at bounding box center [240, 26] width 62 height 9
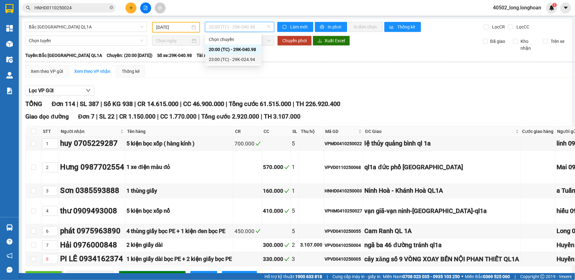
click at [253, 56] on div "23:00 (TC) - 29K-024.94" at bounding box center [233, 59] width 49 height 7
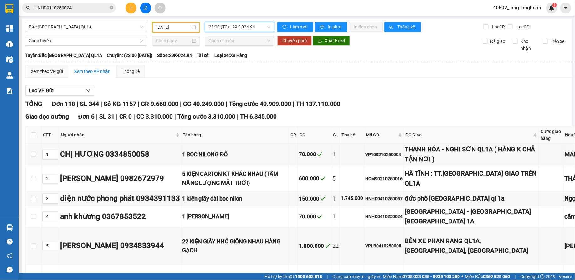
click at [175, 25] on input "[DATE]" at bounding box center [173, 27] width 34 height 7
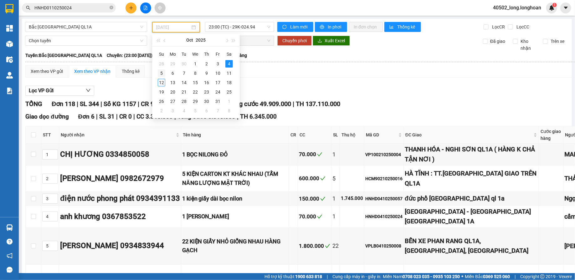
click at [163, 71] on div "5" at bounding box center [162, 74] width 8 height 8
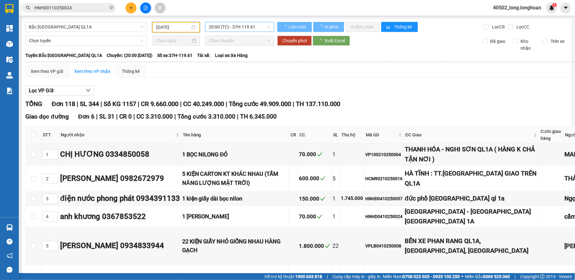
click at [245, 28] on span "20:00 (TC) - 37H-119.61" at bounding box center [240, 26] width 62 height 9
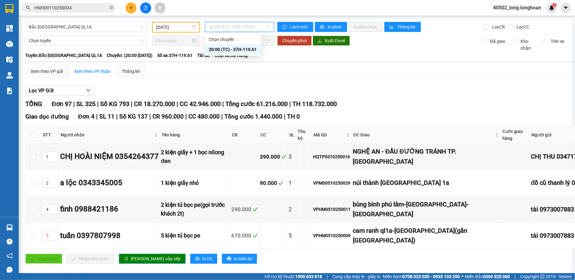
click at [261, 89] on div "Lọc VP Gửi" at bounding box center [373, 91] width 696 height 10
click at [177, 25] on input "[DATE]" at bounding box center [173, 27] width 34 height 7
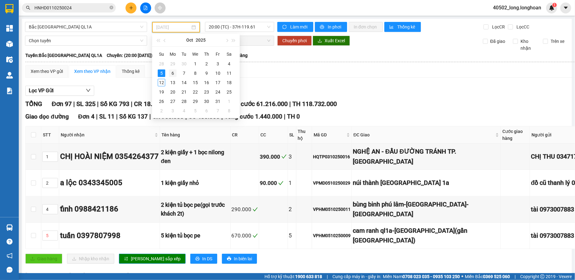
click at [171, 77] on td "6" at bounding box center [172, 73] width 11 height 9
type input "[DATE]"
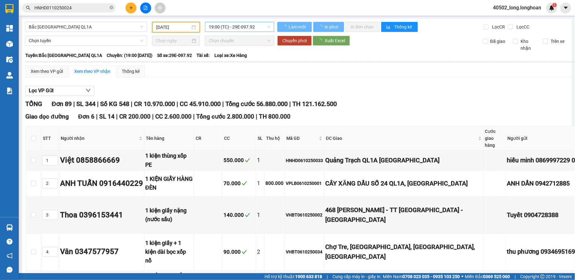
click at [234, 31] on span "19:00 (TC) - 29E-097.92" at bounding box center [240, 26] width 62 height 9
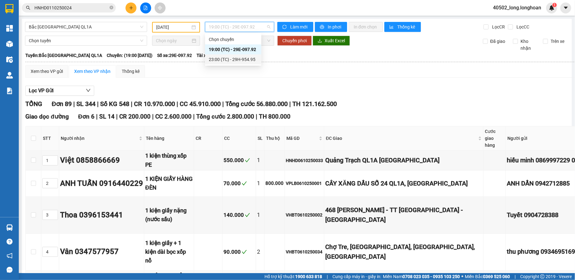
click at [233, 57] on div "23:00 (TC) - 29H-954.95" at bounding box center [233, 59] width 49 height 7
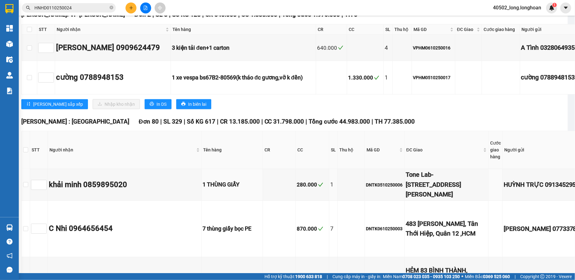
scroll to position [0, 4]
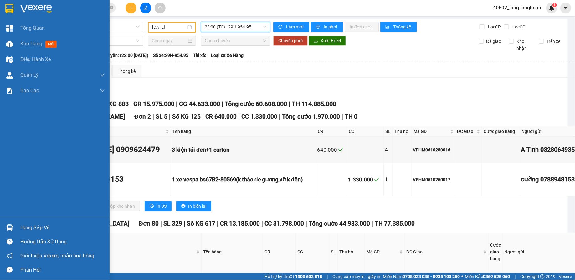
click at [15, 19] on div at bounding box center [55, 10] width 110 height 20
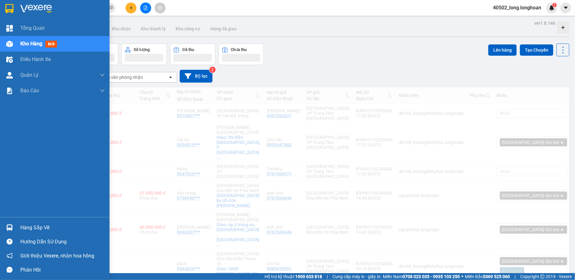
click at [16, 5] on div at bounding box center [55, 10] width 110 height 20
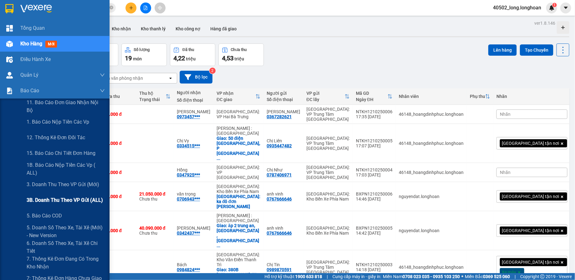
click at [62, 196] on span "3B. Doanh Thu theo VP Gửi (ALL)" at bounding box center [65, 200] width 76 height 8
